Goal: Transaction & Acquisition: Purchase product/service

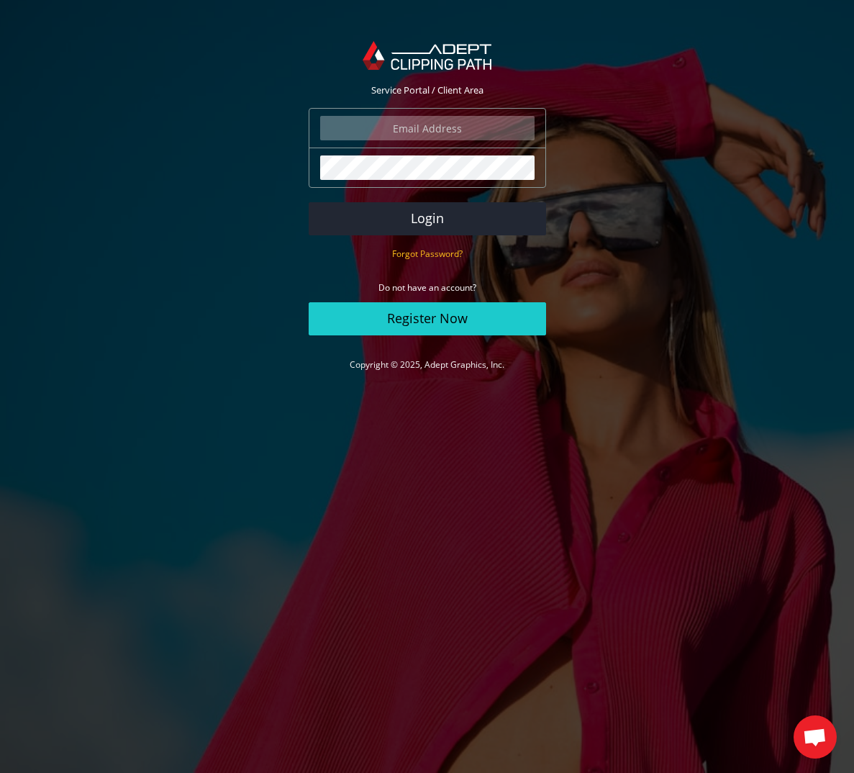
type input "johanna@johannamatthews.com"
click at [454, 223] on button "Login" at bounding box center [428, 218] width 238 height 33
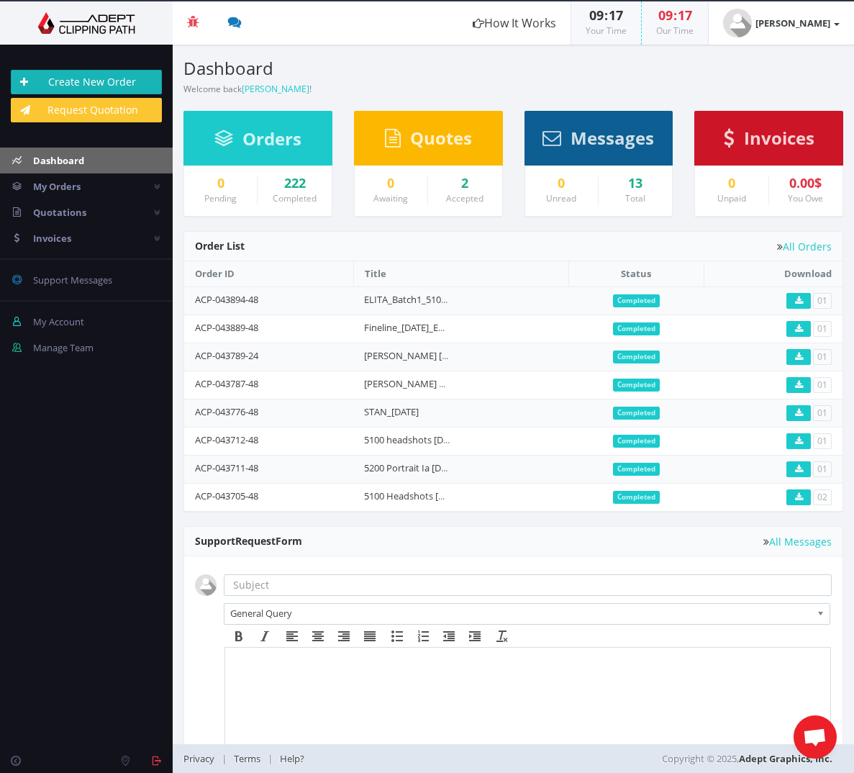
click at [102, 78] on link "Create New Order" at bounding box center [86, 82] width 151 height 24
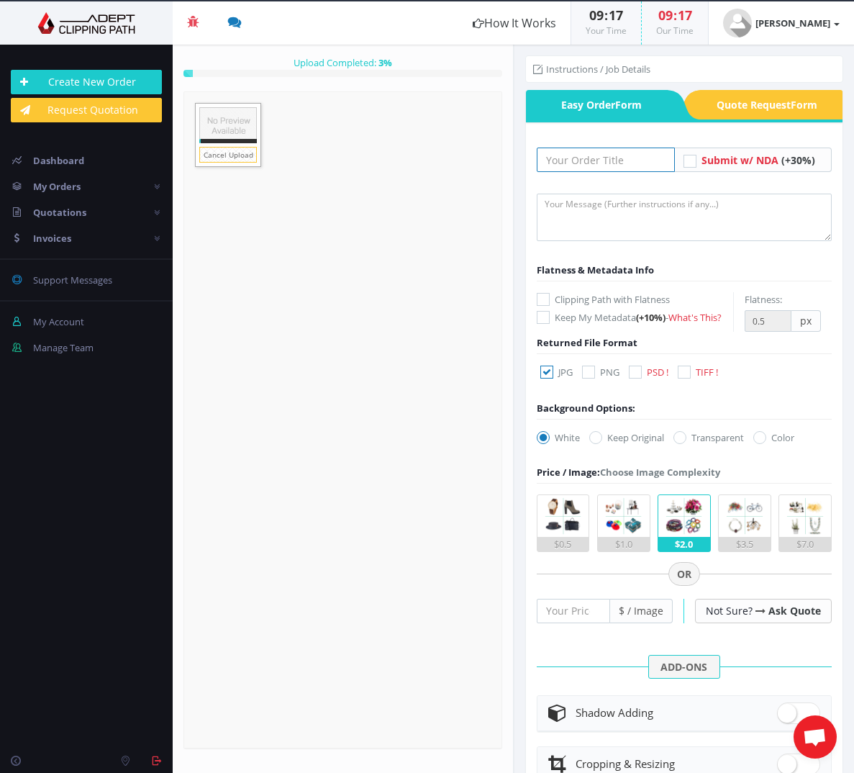
click at [628, 161] on input "text" at bounding box center [606, 160] width 139 height 24
type input "Pothier 5100"
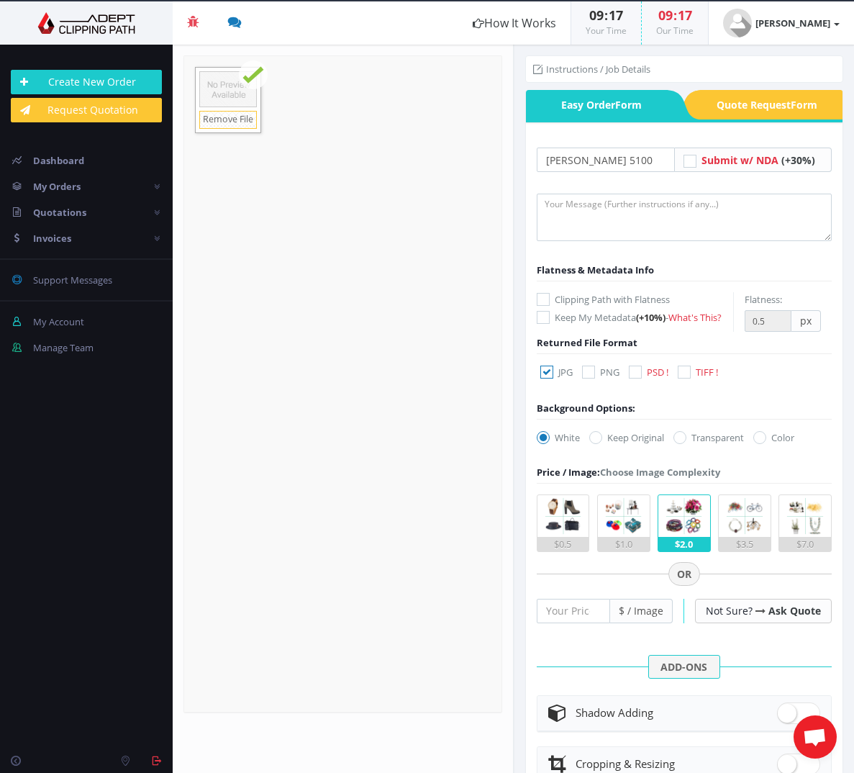
click at [633, 379] on icon at bounding box center [635, 372] width 13 height 13
click at [633, 377] on input "PSD !" at bounding box center [637, 372] width 9 height 9
checkbox input "true"
click at [546, 379] on icon at bounding box center [547, 372] width 13 height 13
click at [546, 377] on input "JPG" at bounding box center [548, 372] width 9 height 9
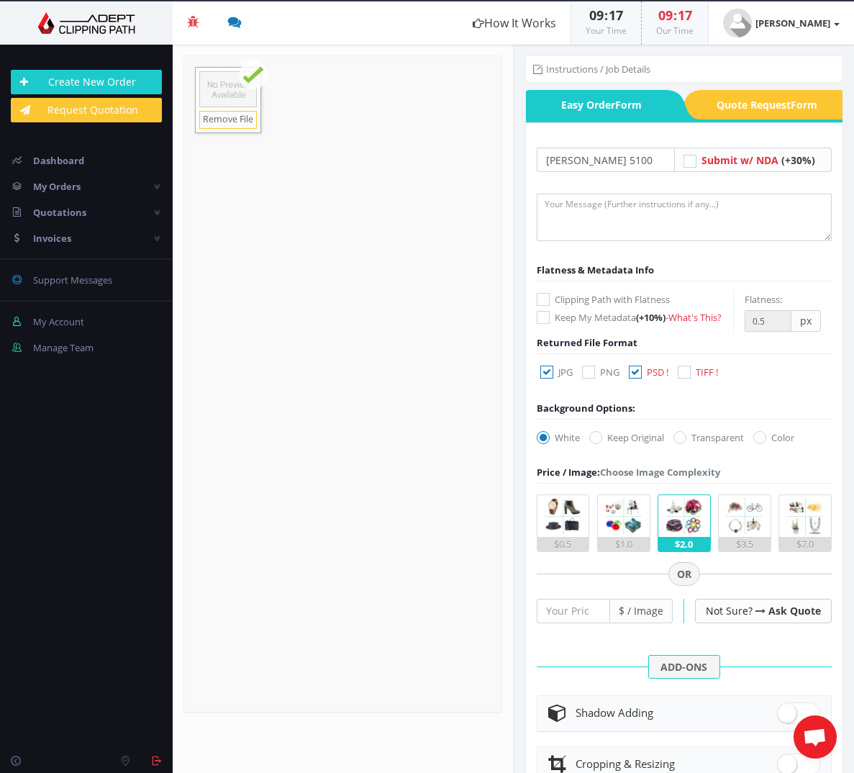
checkbox input "false"
click at [688, 445] on label "Transparent" at bounding box center [709, 437] width 71 height 14
click at [687, 443] on input "Transparent" at bounding box center [681, 437] width 9 height 9
radio input "true"
drag, startPoint x: 630, startPoint y: 226, endPoint x: 610, endPoint y: 184, distance: 46.0
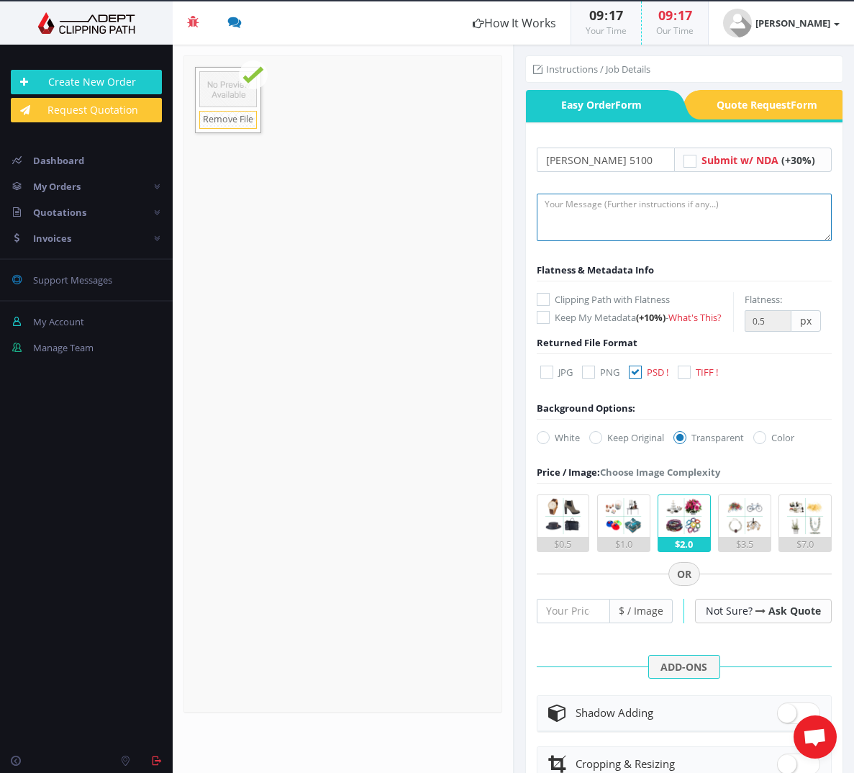
click at [627, 225] on textarea at bounding box center [685, 218] width 296 height 48
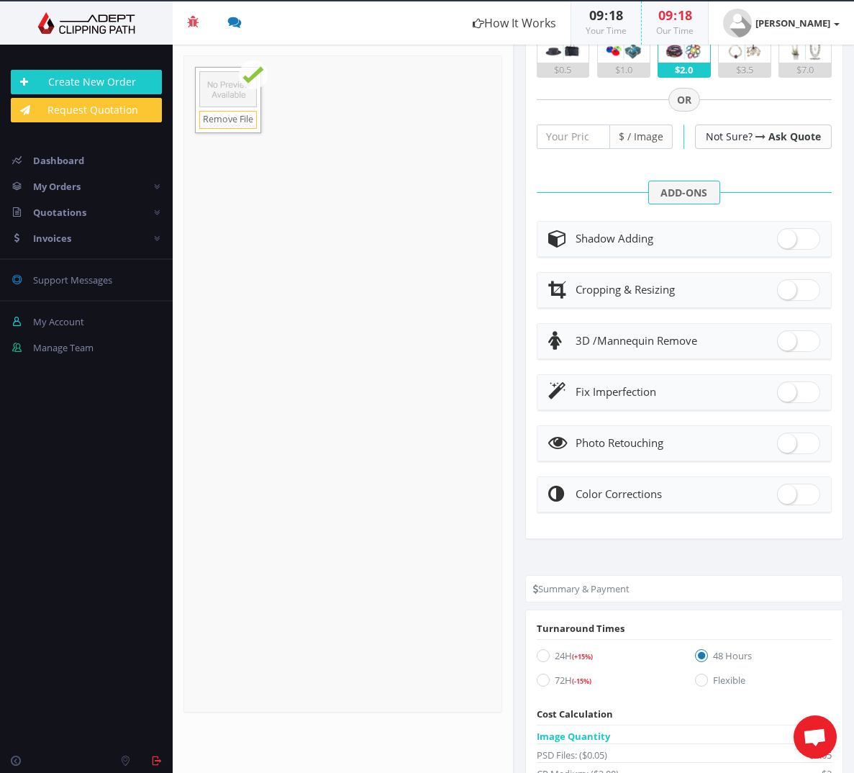
scroll to position [476, 0]
type textarea "Remove background retouch. Special request: please make a layer where the shirt…"
click at [792, 453] on span at bounding box center [798, 442] width 43 height 22
click at [787, 443] on input "checkbox" at bounding box center [781, 438] width 9 height 9
checkbox input "true"
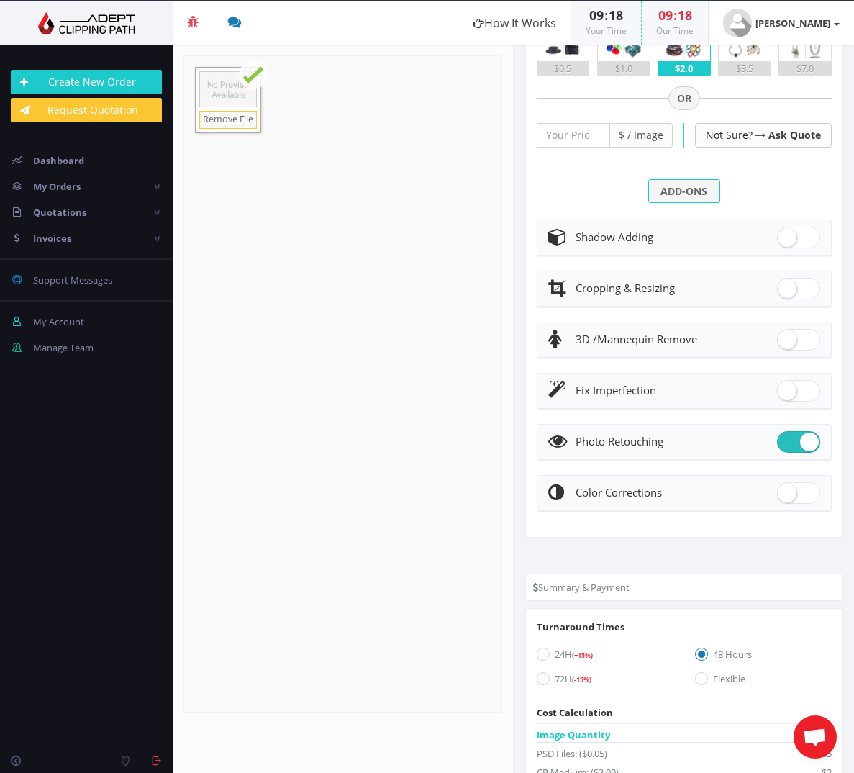
checkbox input "true"
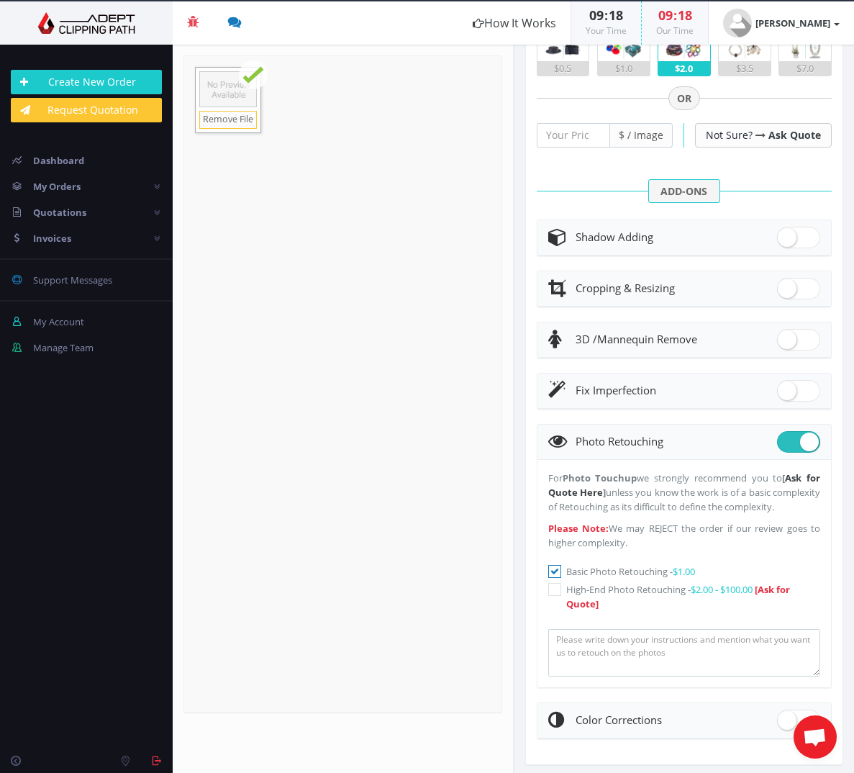
click at [553, 596] on icon at bounding box center [554, 589] width 13 height 13
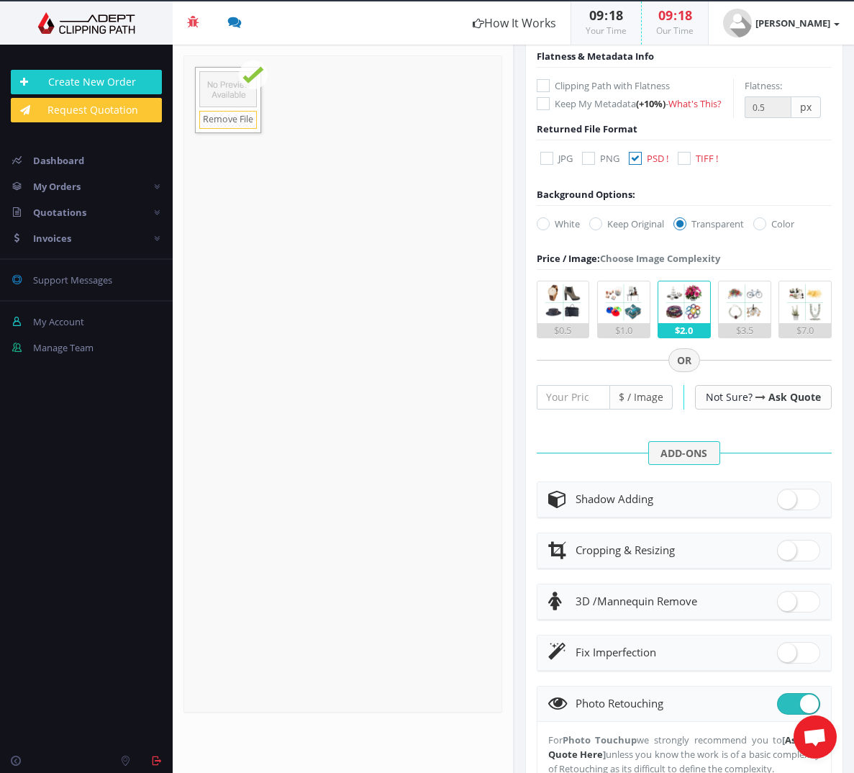
scroll to position [184, 0]
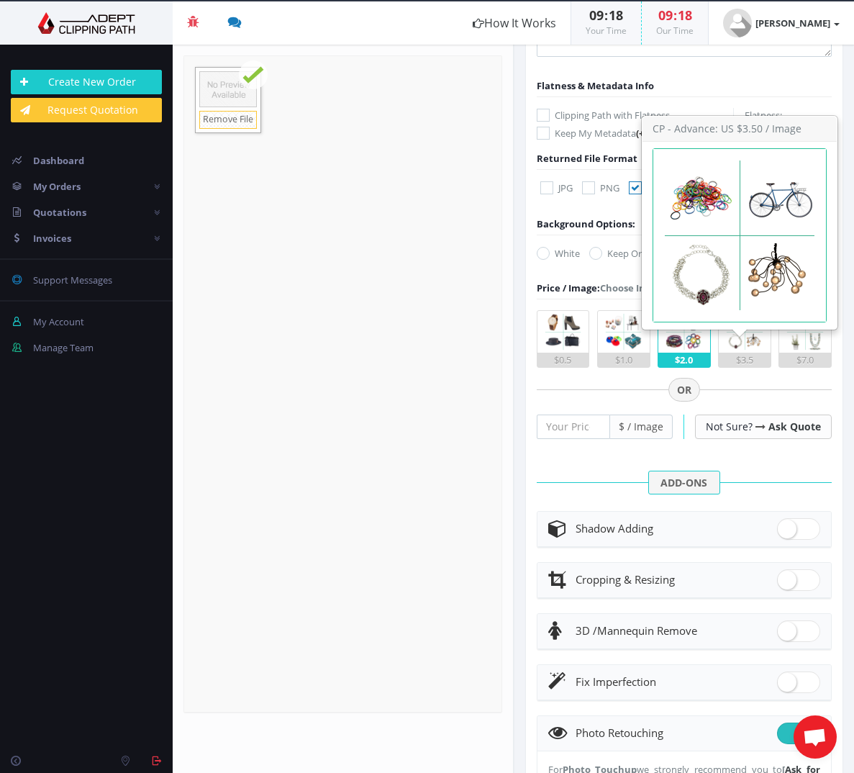
click at [741, 353] on img at bounding box center [745, 332] width 42 height 42
click at [0, 0] on input "$3.5" at bounding box center [0, 0] width 0 height 0
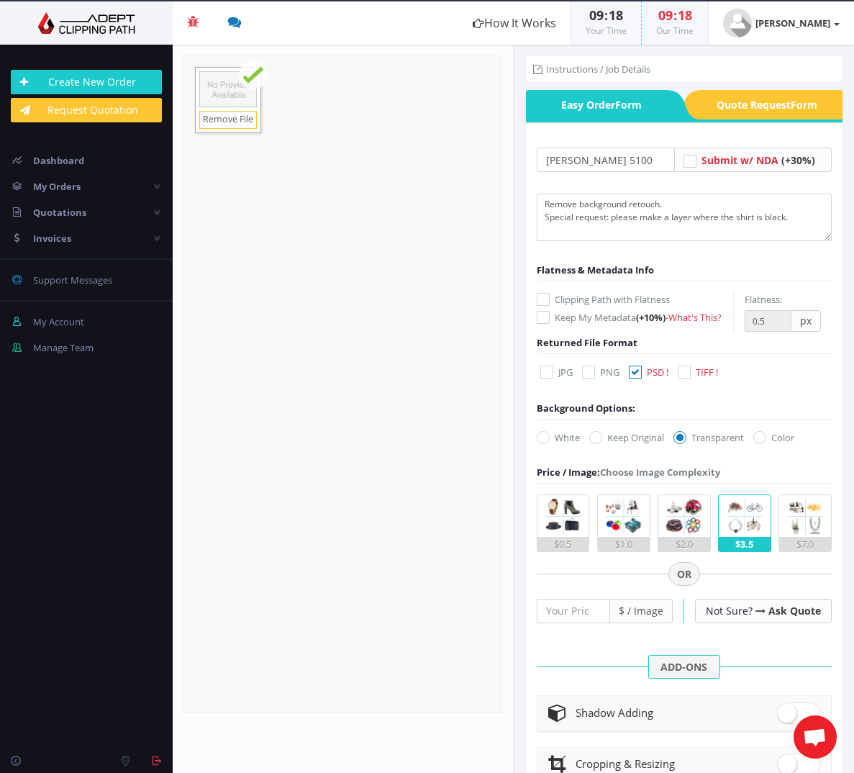
scroll to position [0, 0]
click at [805, 218] on textarea "Remove background retouch. Special request: please make a layer where the shirt…" at bounding box center [685, 218] width 296 height 48
click at [769, 212] on textarea "Remove background retouch. Special request: please make a layer where the shirt…" at bounding box center [685, 218] width 296 height 48
type textarea "Remove background retouch. Special request: please make a layer where the shirt…"
click at [703, 479] on div "Price / Image: Choose Image Complexity" at bounding box center [629, 472] width 184 height 14
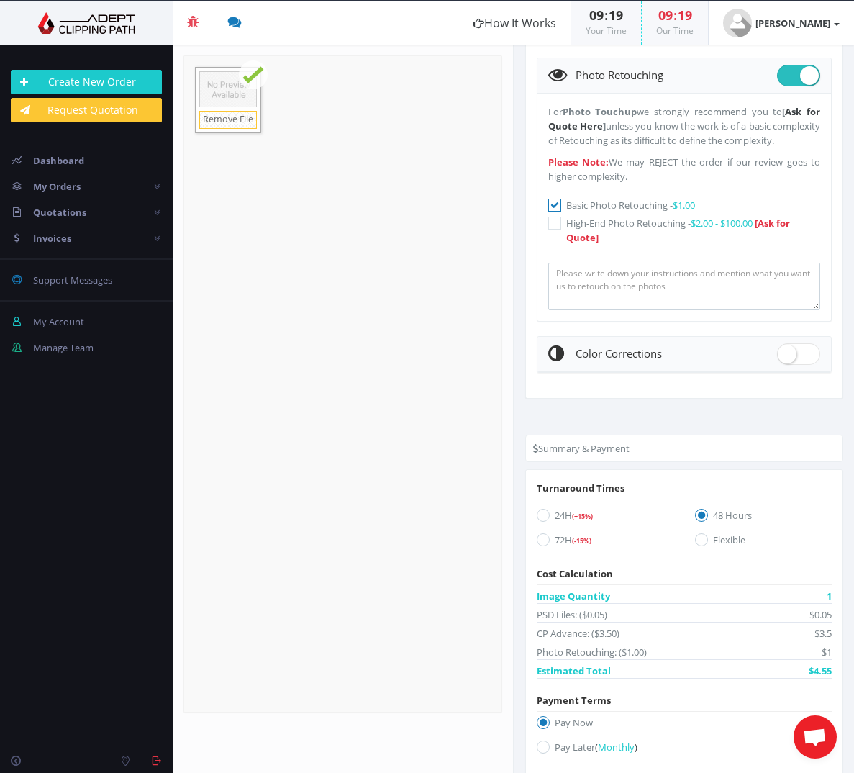
scroll to position [844, 0]
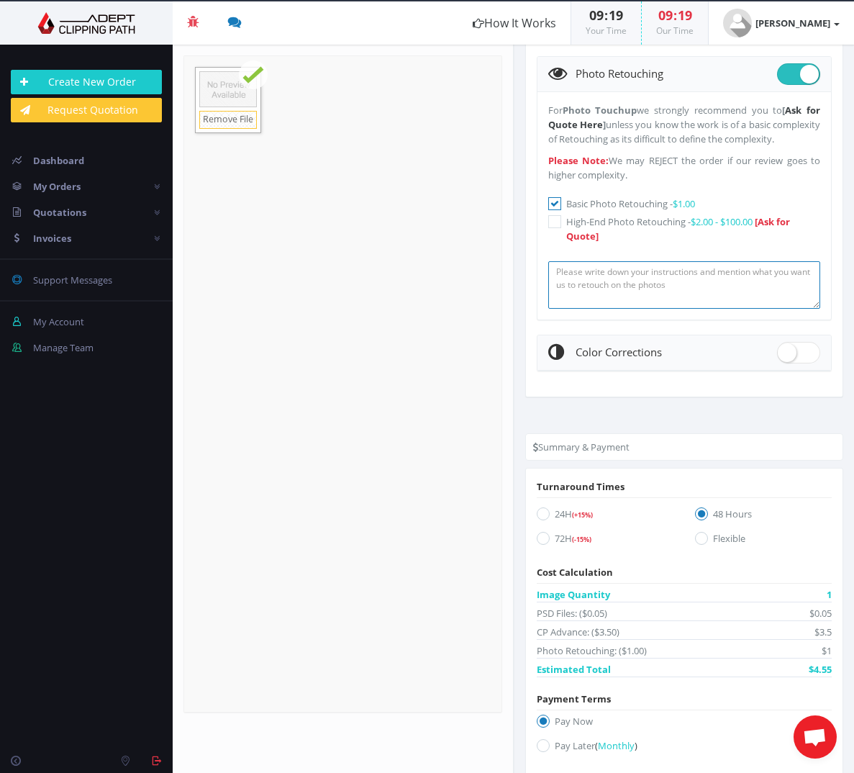
click at [631, 309] on textarea at bounding box center [684, 285] width 273 height 48
paste textarea "Remove background retouch. Special request: please make a layer where the shirt…"
drag, startPoint x: 613, startPoint y: 327, endPoint x: 536, endPoint y: 302, distance: 80.3
click at [537, 302] on section "Photo Retouching For Photo Touchup we strongly recommend you to [ Ask for Quote…" at bounding box center [685, 188] width 296 height 264
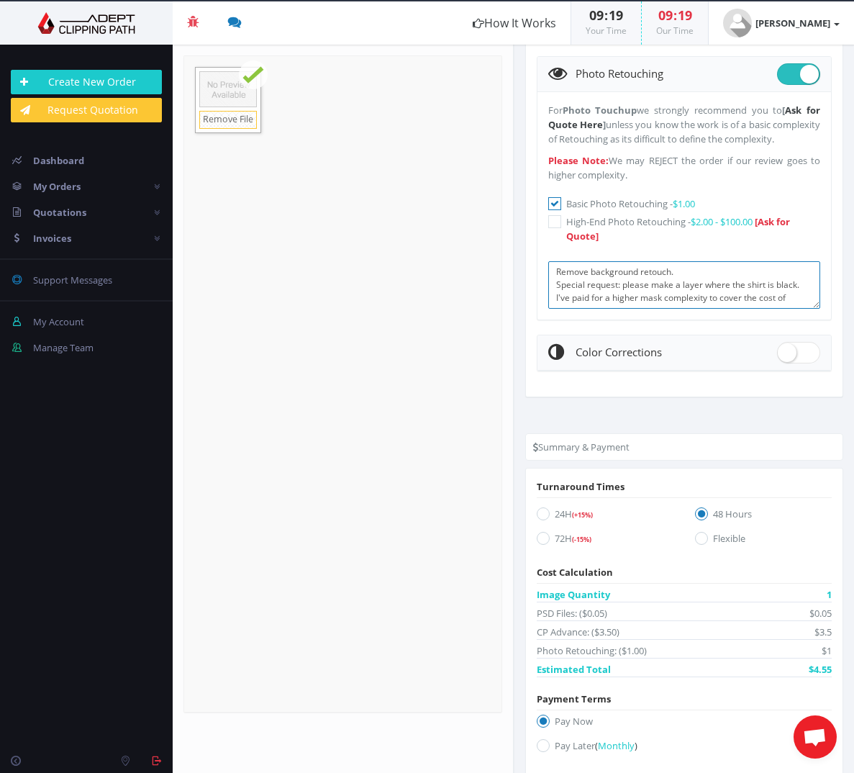
scroll to position [13, 0]
drag, startPoint x: 608, startPoint y: 314, endPoint x: 830, endPoint y: 365, distance: 228.2
drag, startPoint x: 705, startPoint y: 300, endPoint x: 474, endPoint y: 291, distance: 232.0
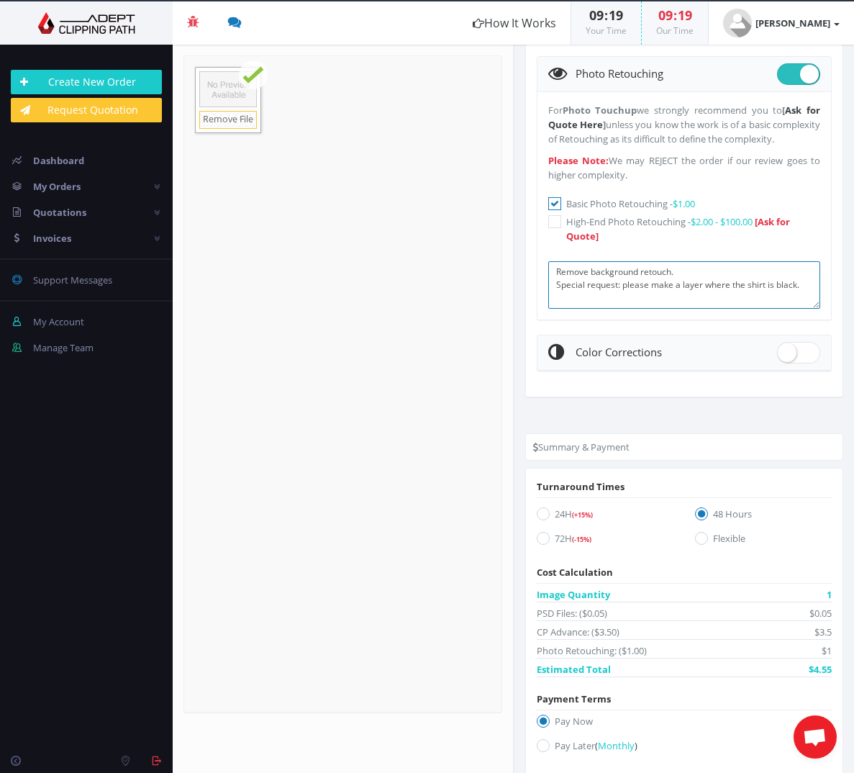
click at [473, 292] on section "Upload Completed: 100 % 73.6" at bounding box center [514, 409] width 682 height 728
type textarea "Retouch as needed. Special request: please make a layer where the shirt is blac…"
click at [541, 520] on icon at bounding box center [543, 513] width 13 height 13
click at [541, 519] on input "24H (+15%)" at bounding box center [545, 514] width 9 height 9
radio input "true"
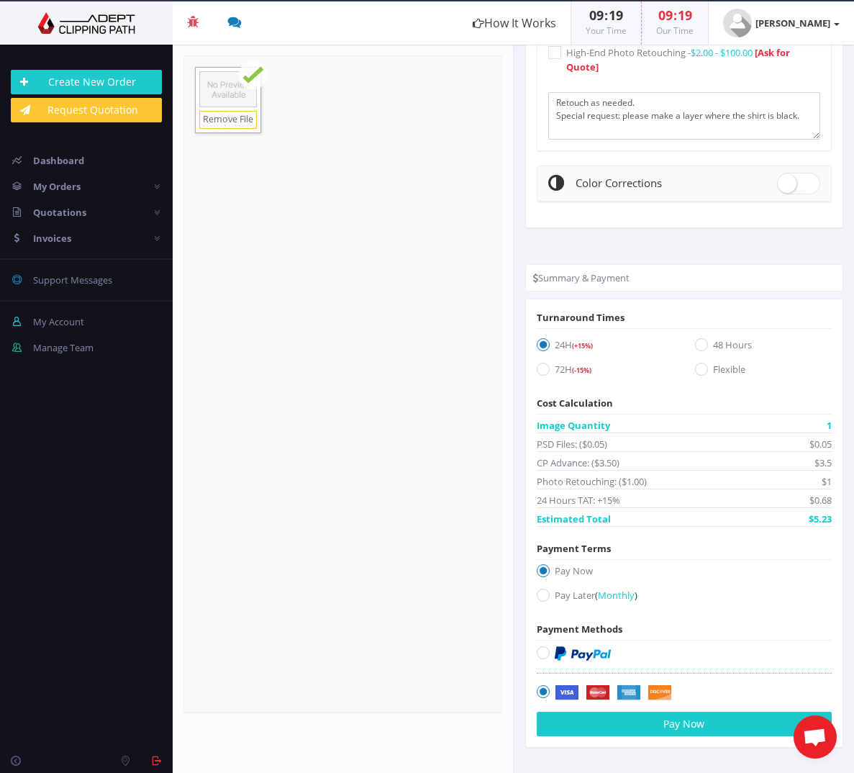
scroll to position [1040, 0]
click at [675, 725] on button "Pay Now" at bounding box center [685, 724] width 296 height 24
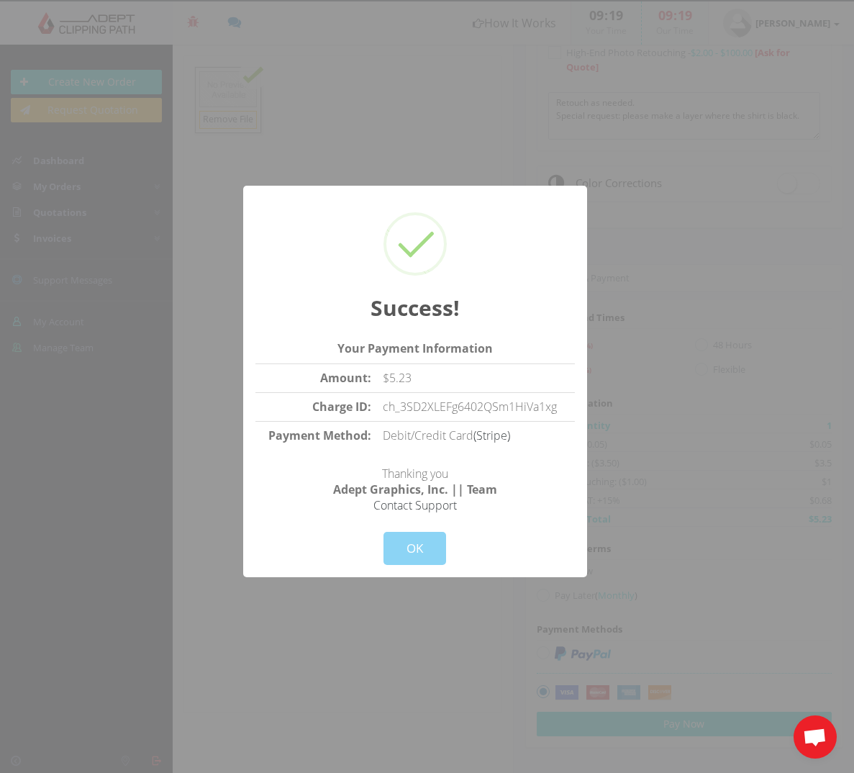
click at [58, 252] on div at bounding box center [427, 386] width 854 height 773
click at [414, 551] on button "OK" at bounding box center [415, 548] width 63 height 33
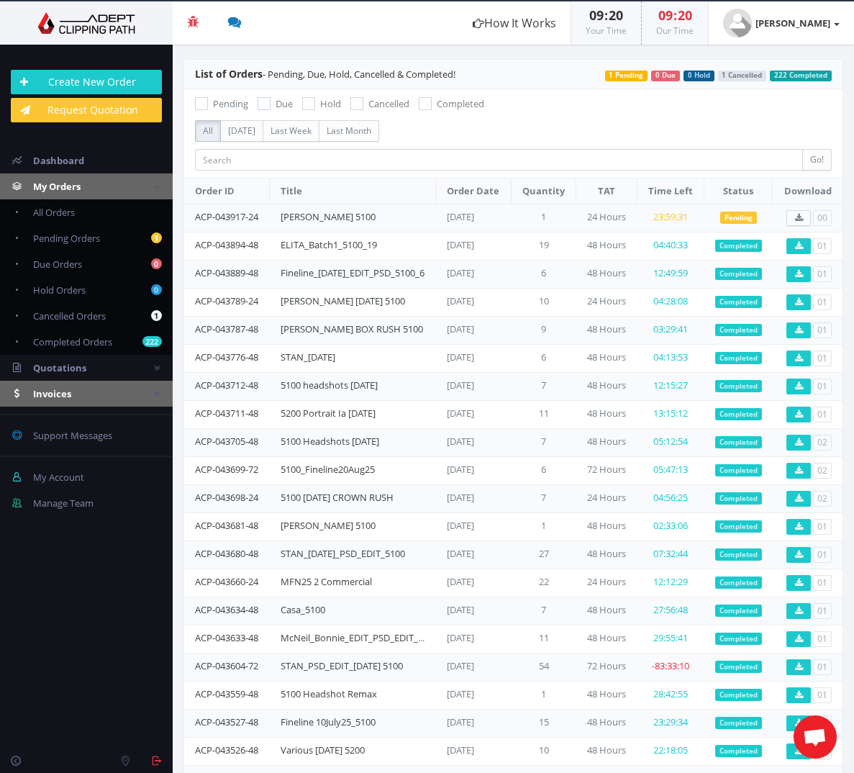
click at [55, 392] on span "Invoices" at bounding box center [52, 393] width 38 height 13
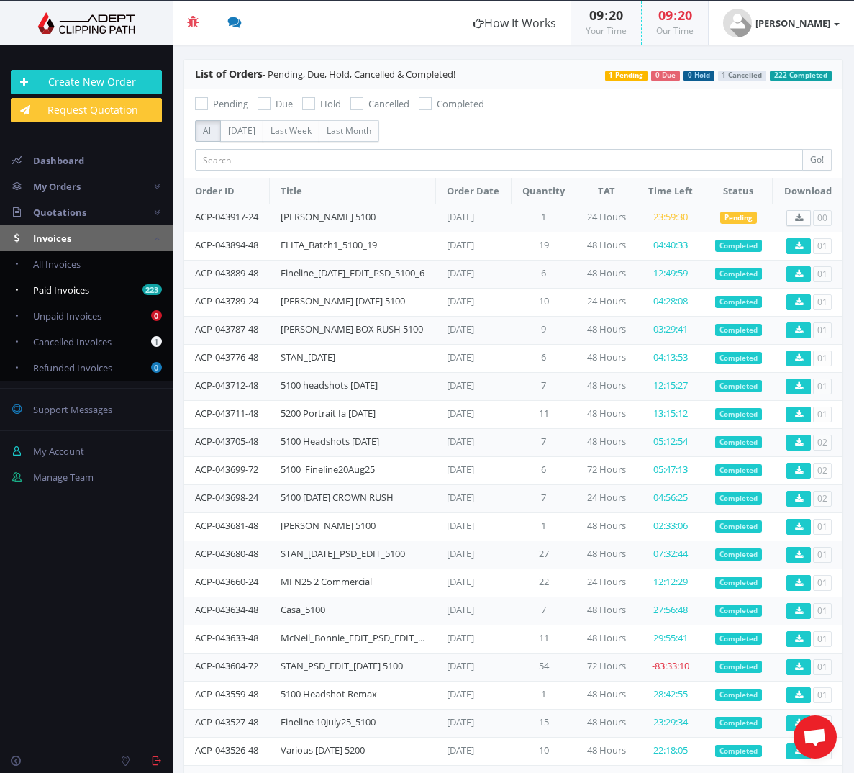
click at [68, 285] on span "Paid Invoices" at bounding box center [61, 290] width 56 height 13
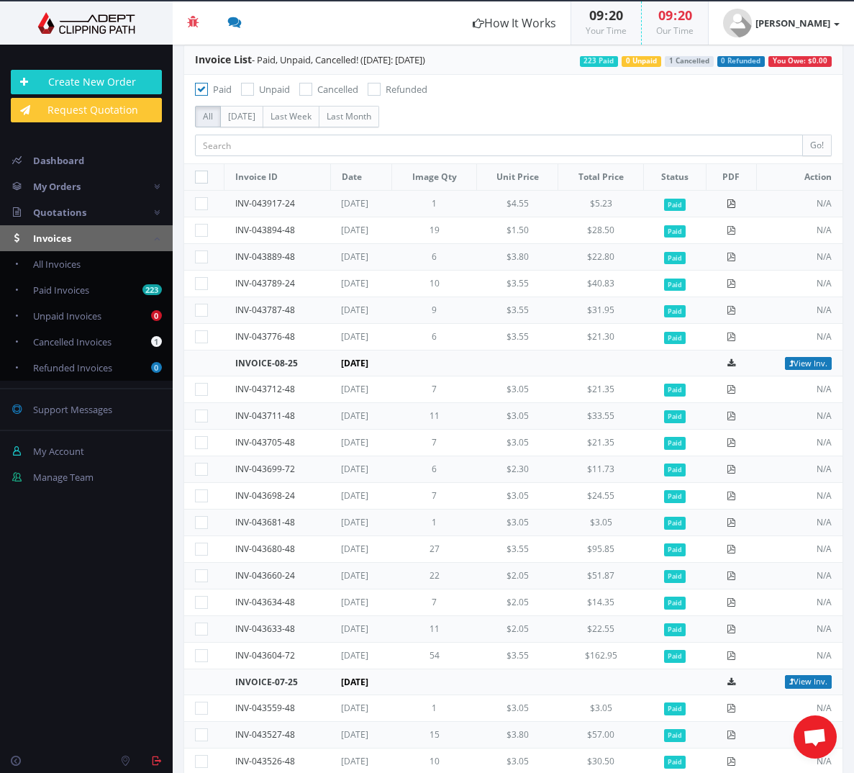
click at [730, 202] on icon at bounding box center [731, 203] width 9 height 9
click at [88, 25] on img at bounding box center [86, 23] width 151 height 22
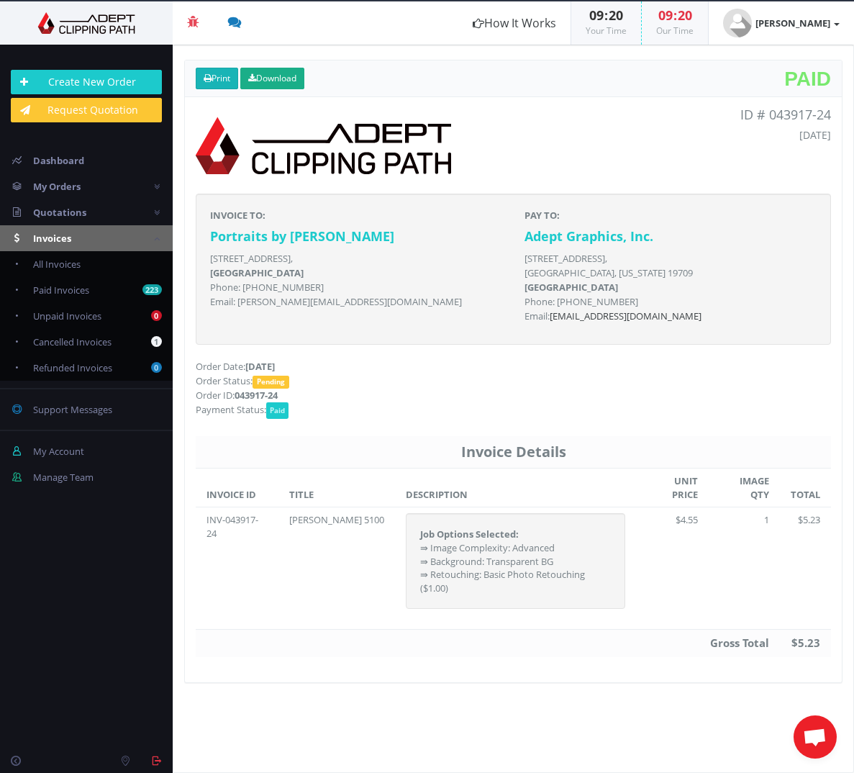
click at [213, 81] on link "Print" at bounding box center [217, 79] width 42 height 22
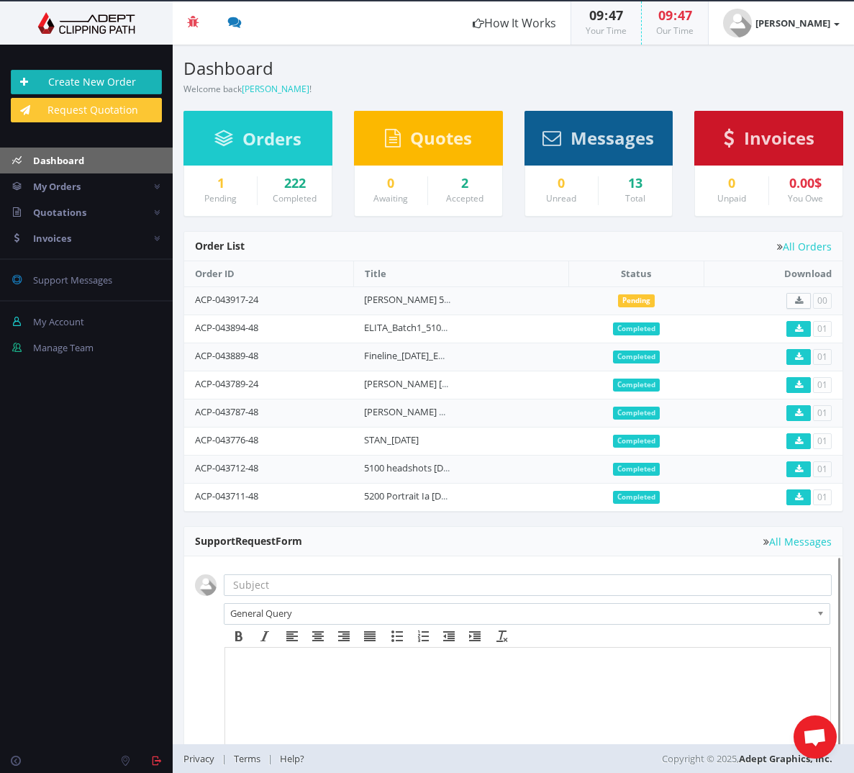
click at [62, 91] on link "Create New Order" at bounding box center [86, 82] width 151 height 24
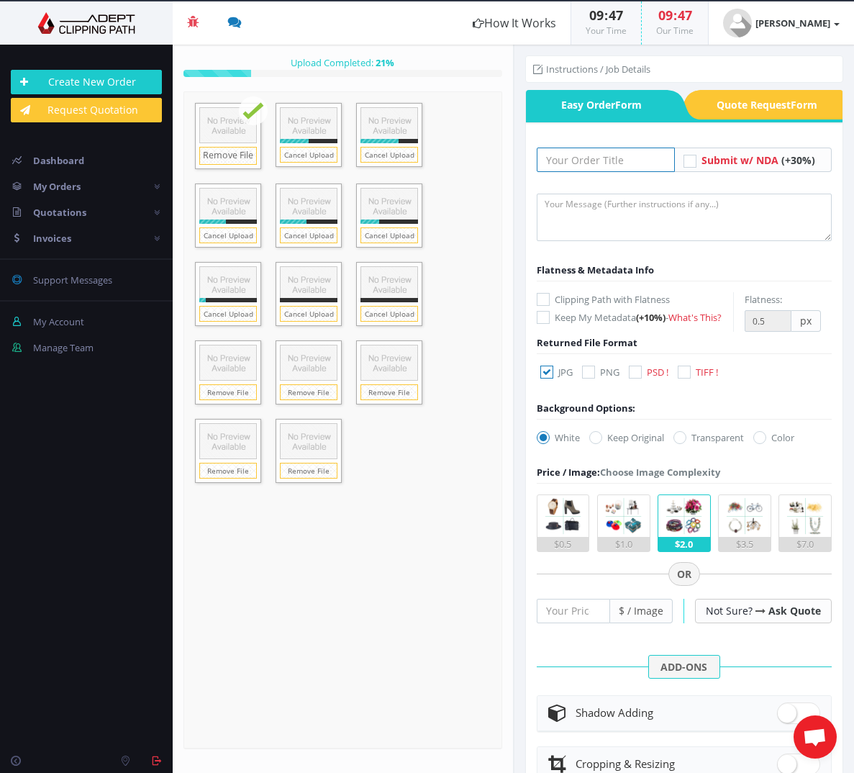
click at [596, 161] on input "text" at bounding box center [606, 160] width 139 height 24
type input "Various Headshots 5100 [DATE]"
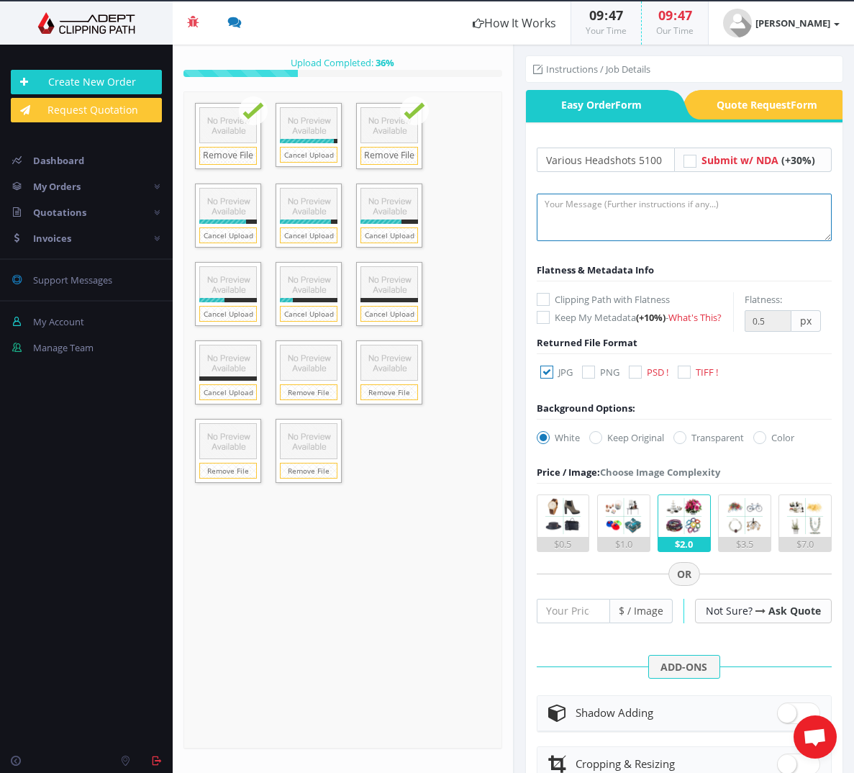
click at [637, 220] on textarea at bounding box center [685, 218] width 296 height 48
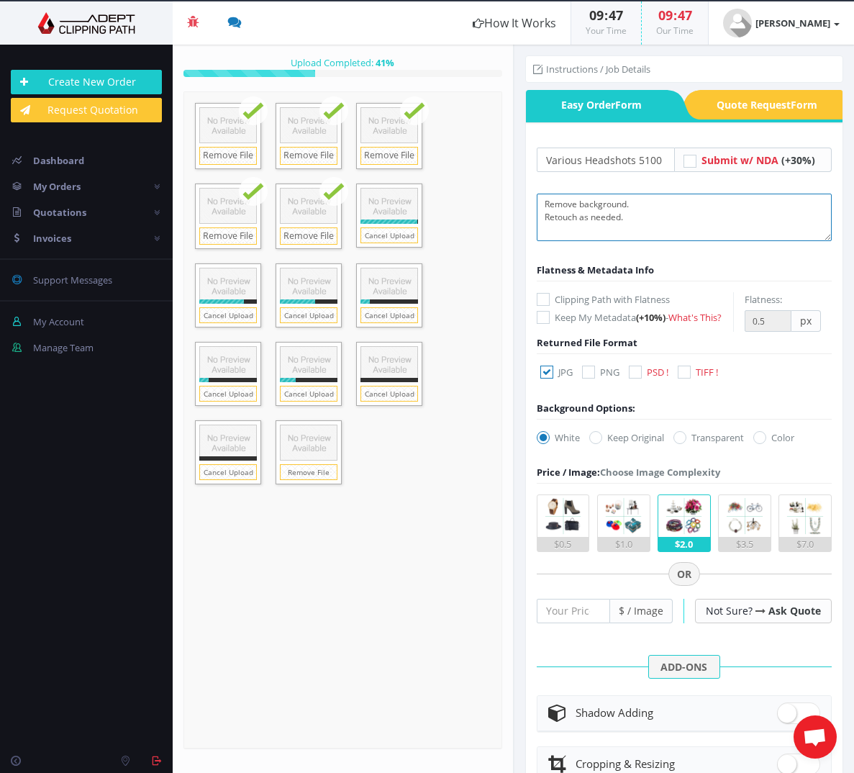
type textarea "Remove background. Retouch as needed."
click at [634, 379] on icon at bounding box center [635, 372] width 13 height 13
click at [634, 377] on input "PSD !" at bounding box center [637, 372] width 9 height 9
checkbox input "true"
click at [548, 379] on icon at bounding box center [547, 372] width 13 height 13
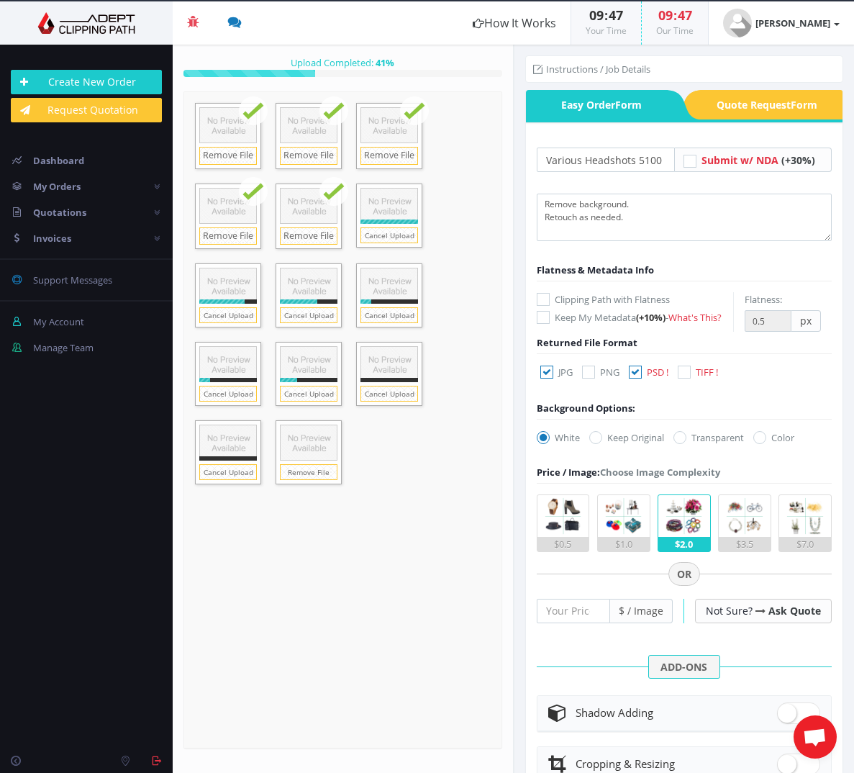
click at [548, 377] on input "JPG" at bounding box center [548, 372] width 9 height 9
checkbox input "false"
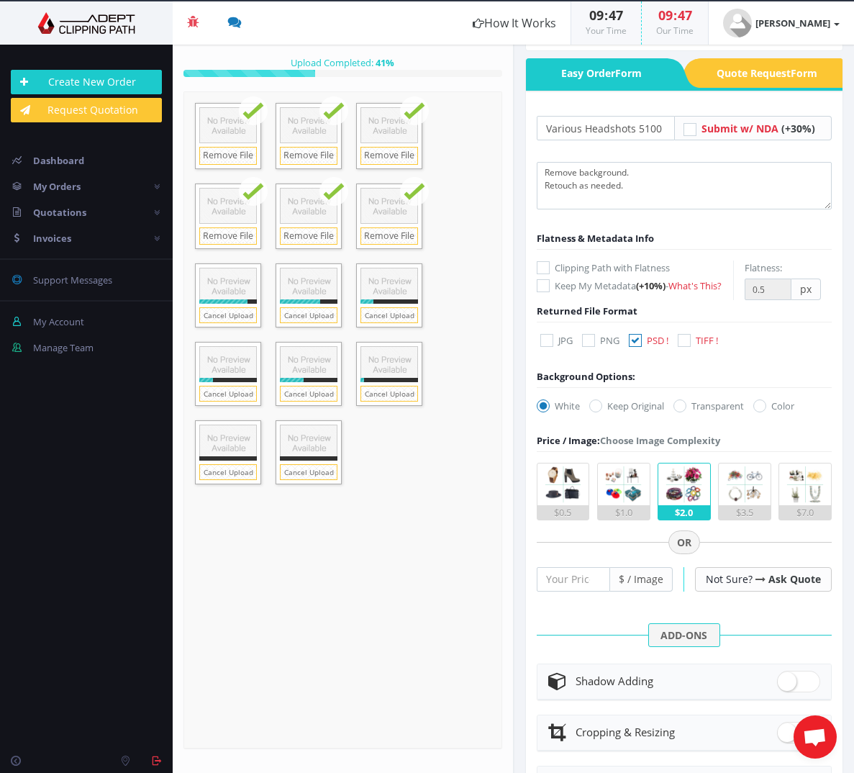
scroll to position [33, 0]
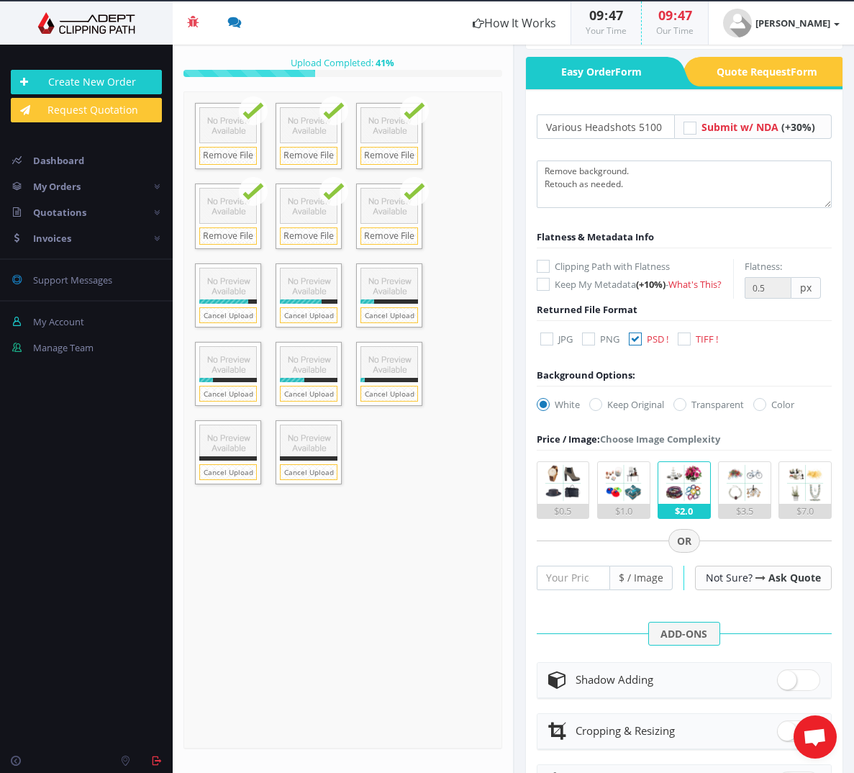
click at [680, 411] on icon at bounding box center [680, 404] width 13 height 13
click at [680, 410] on input "Transparent" at bounding box center [681, 404] width 9 height 9
radio input "true"
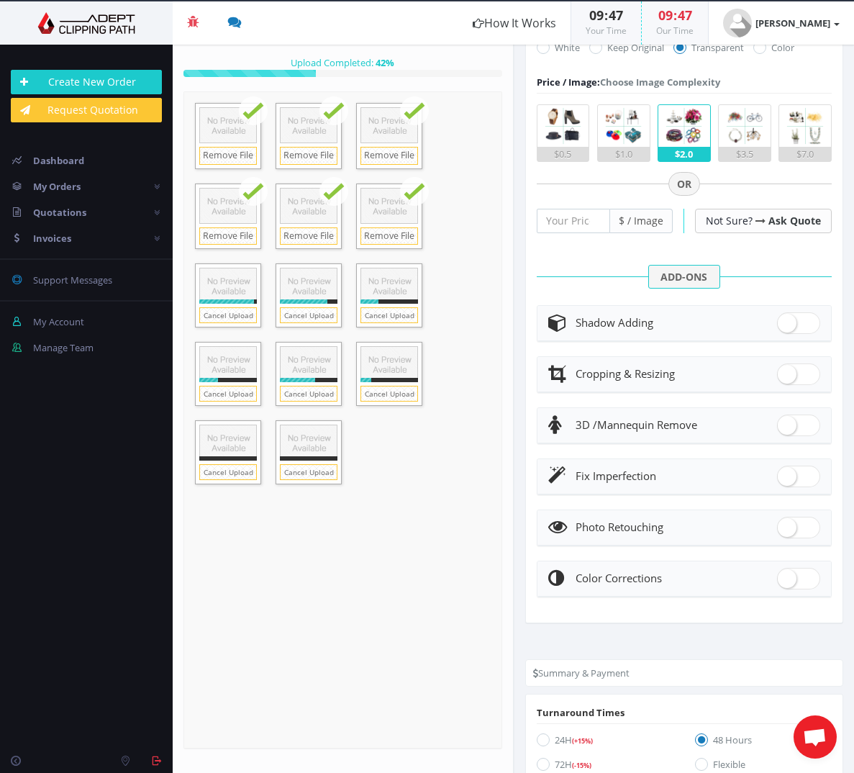
click at [793, 538] on span at bounding box center [798, 528] width 43 height 22
click at [787, 529] on input "checkbox" at bounding box center [781, 524] width 9 height 9
checkbox input "true"
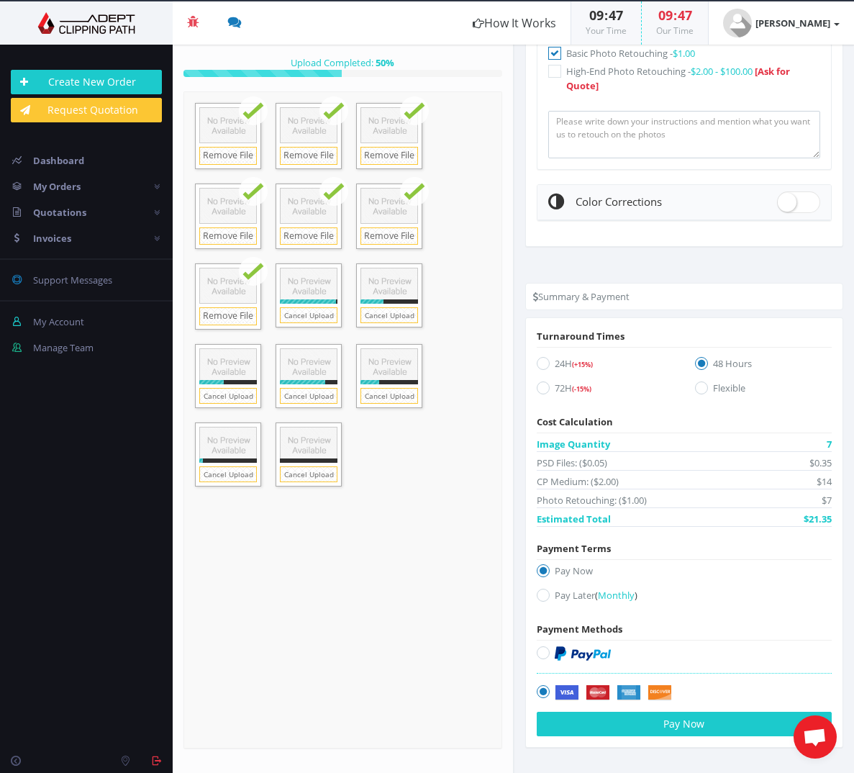
scroll to position [1001, 0]
click at [546, 370] on icon at bounding box center [543, 363] width 13 height 13
click at [546, 369] on input "24H (+15%)" at bounding box center [545, 363] width 9 height 9
radio input "true"
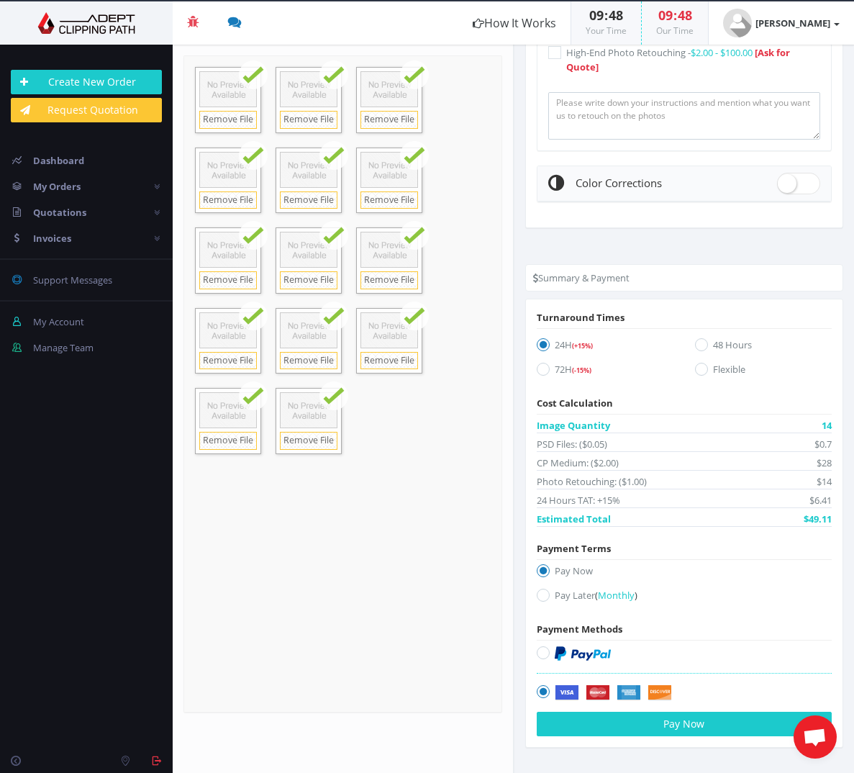
scroll to position [1040, 0]
click at [672, 721] on button "Pay Now" at bounding box center [685, 724] width 296 height 24
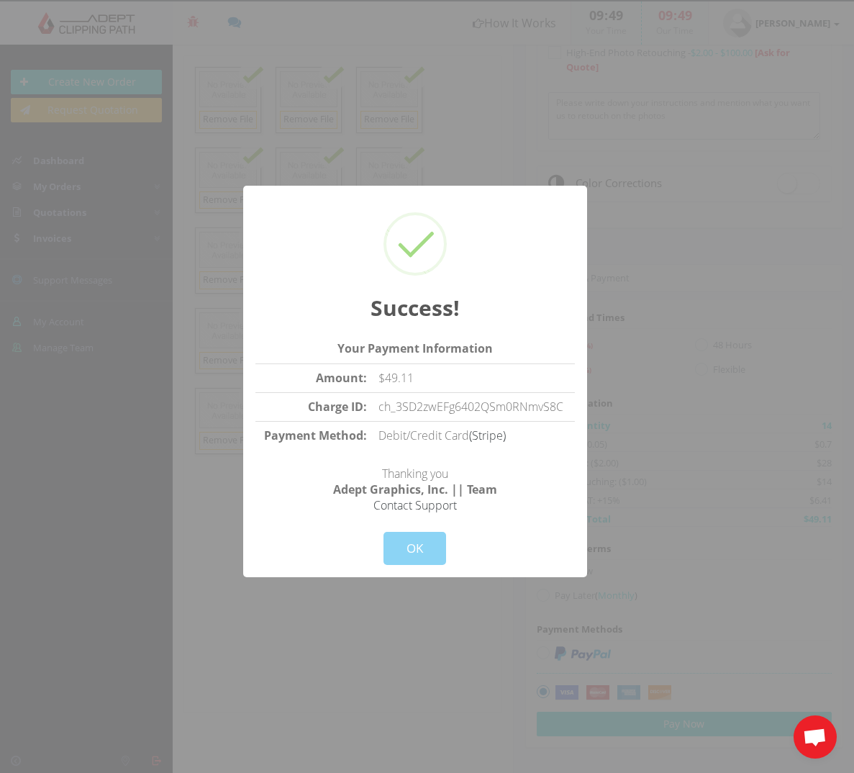
drag, startPoint x: 473, startPoint y: 569, endPoint x: 423, endPoint y: 556, distance: 51.5
click at [471, 568] on div "Success! Your Payment Information Amount: $49.11 Charge ID: ch_3SD2zwEFg6402QSm…" at bounding box center [415, 382] width 344 height 392
click at [413, 551] on button "OK" at bounding box center [415, 548] width 63 height 33
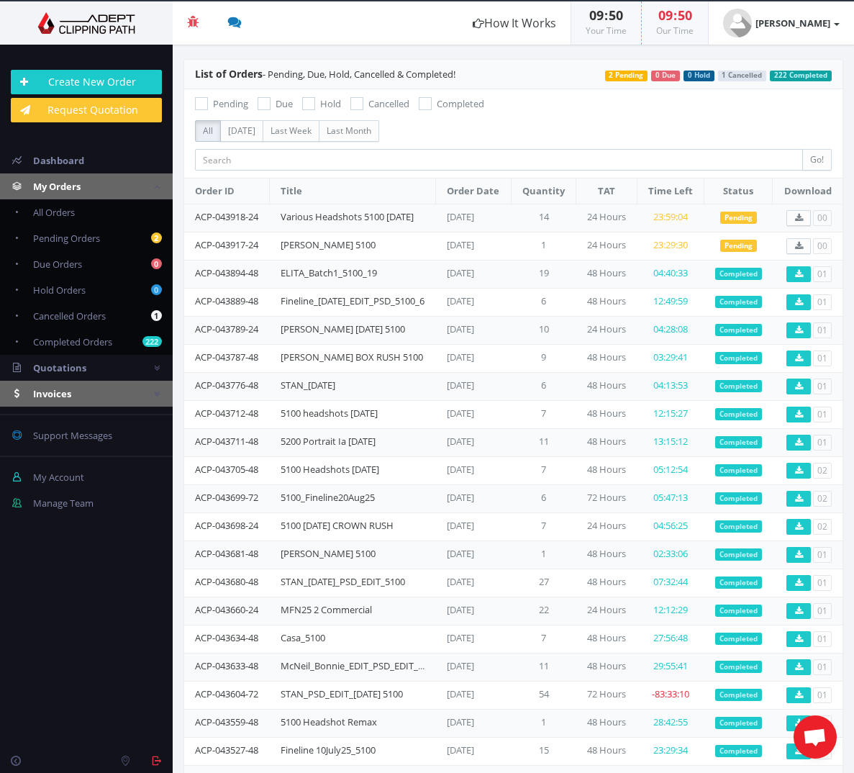
click at [53, 389] on span "Invoices" at bounding box center [52, 393] width 38 height 13
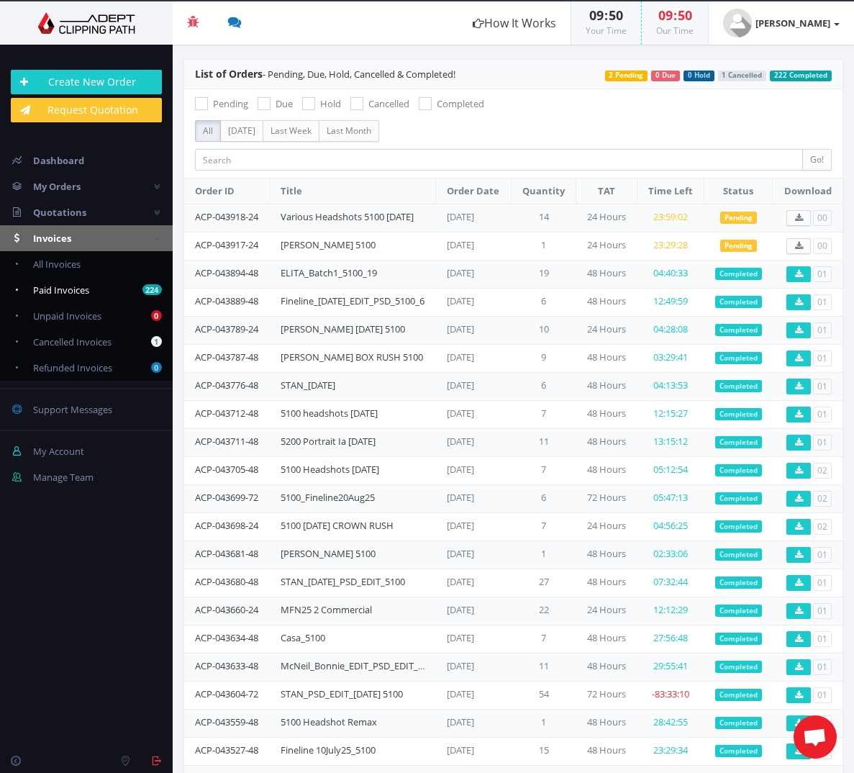
click at [52, 291] on span "Paid Invoices" at bounding box center [61, 290] width 56 height 13
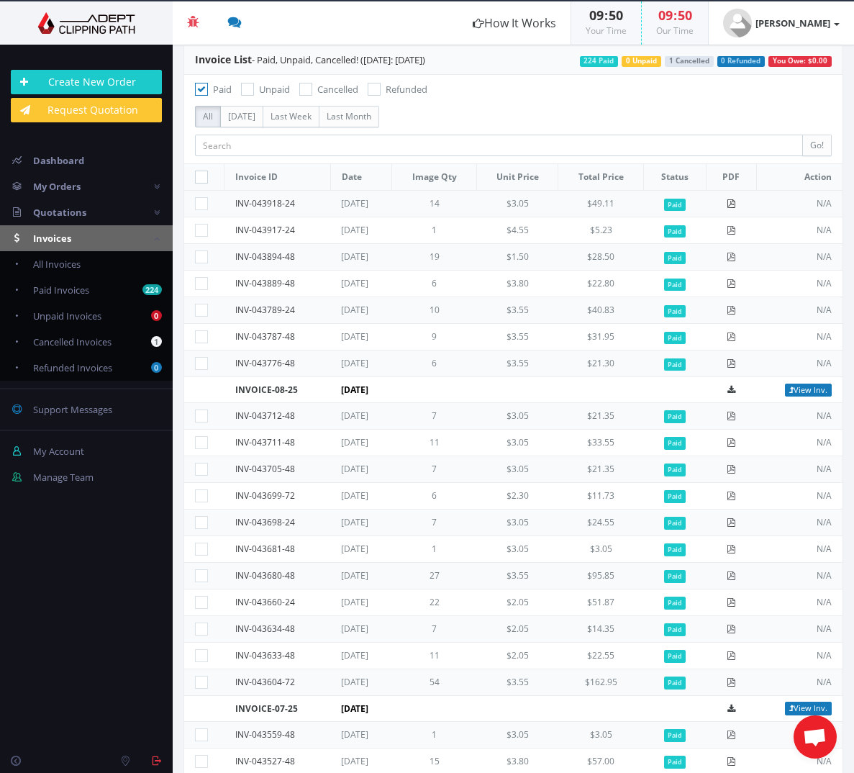
click at [731, 204] on icon at bounding box center [731, 203] width 9 height 9
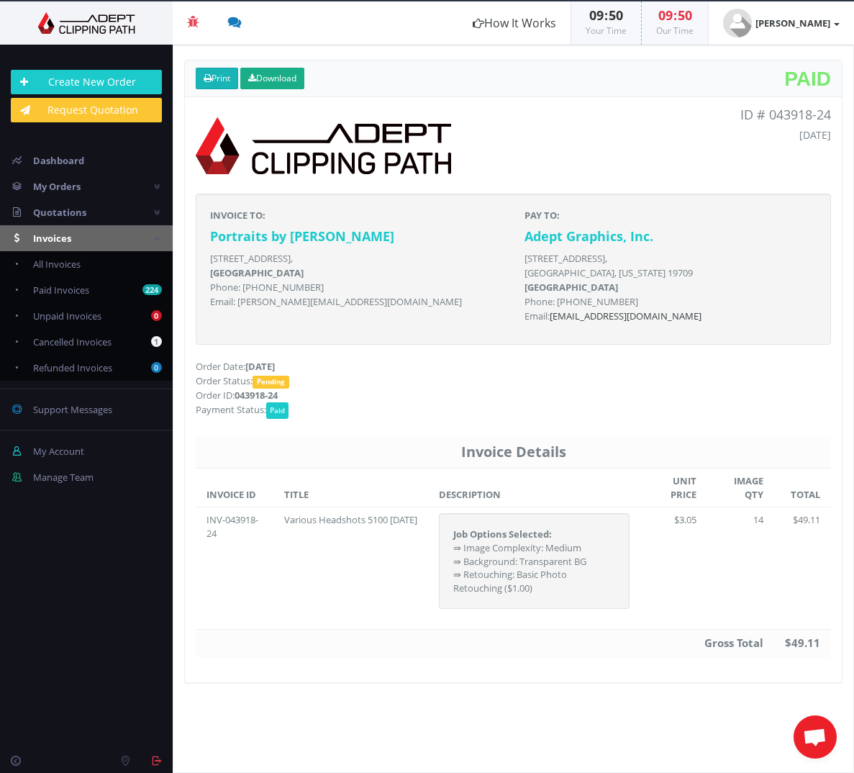
click at [227, 79] on link "Print" at bounding box center [217, 79] width 42 height 22
